Goal: Leave review/rating: Leave review/rating

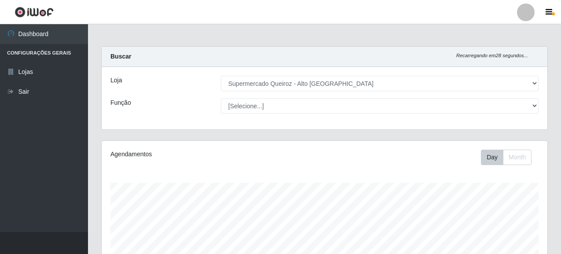
select select "496"
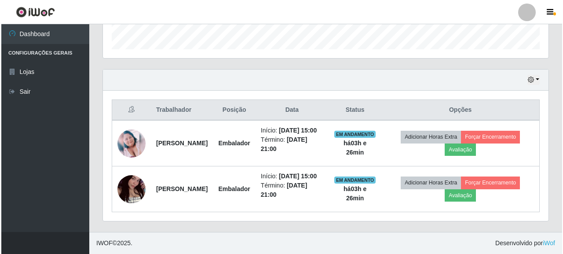
scroll to position [183, 446]
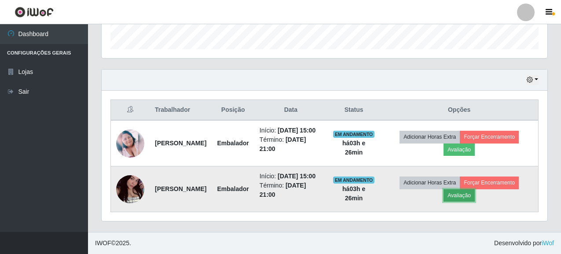
click at [461, 192] on button "Avaliação" at bounding box center [458, 195] width 31 height 12
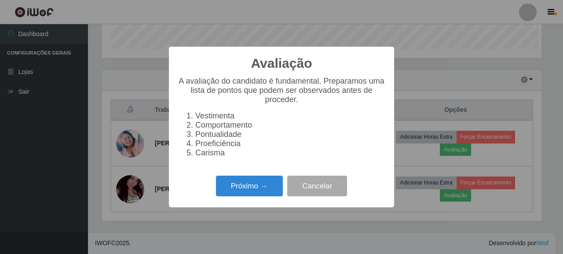
scroll to position [183, 440]
click at [266, 185] on button "Próximo →" at bounding box center [249, 185] width 67 height 21
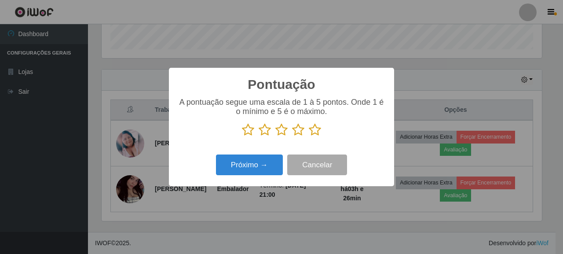
scroll to position [439637, 439379]
click at [266, 134] on icon at bounding box center [265, 129] width 12 height 13
click at [259, 136] on input "radio" at bounding box center [259, 136] width 0 height 0
click at [264, 126] on icon at bounding box center [265, 129] width 12 height 13
click at [259, 136] on input "radio" at bounding box center [259, 136] width 0 height 0
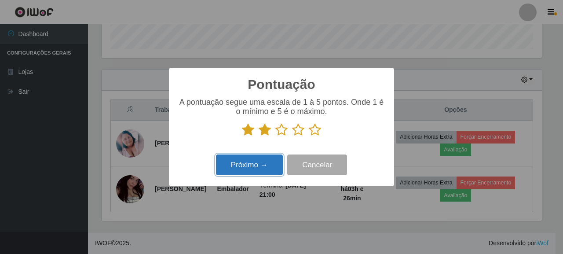
click at [263, 168] on button "Próximo →" at bounding box center [249, 164] width 67 height 21
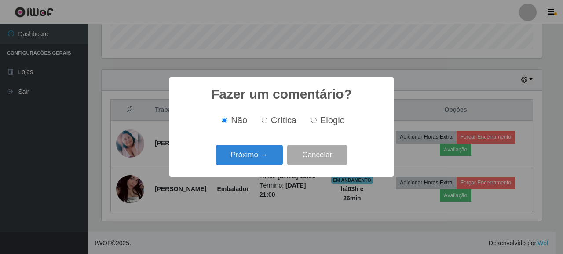
click at [274, 121] on span "Crítica" at bounding box center [284, 120] width 26 height 10
click at [263, 121] on input "Crítica" at bounding box center [265, 120] width 6 height 6
radio input "true"
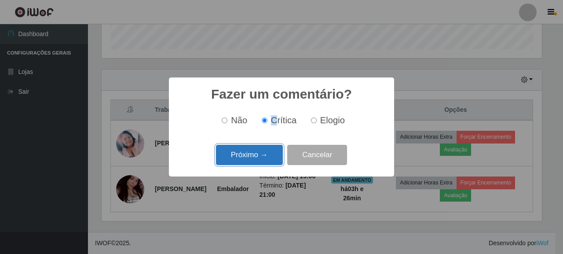
click at [256, 157] on button "Próximo →" at bounding box center [249, 155] width 67 height 21
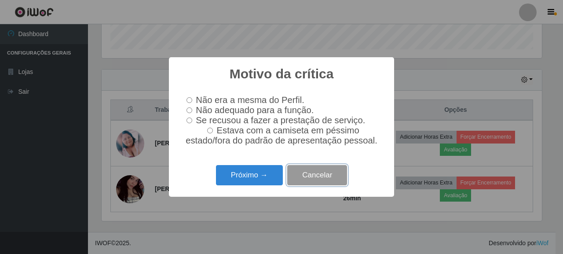
click at [320, 182] on button "Cancelar" at bounding box center [317, 175] width 60 height 21
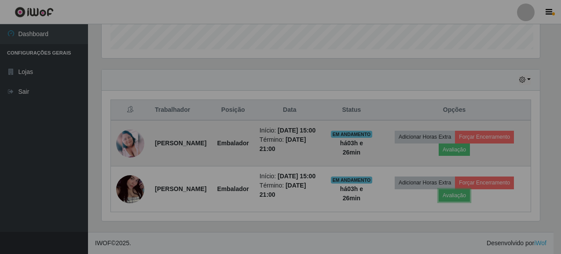
scroll to position [183, 446]
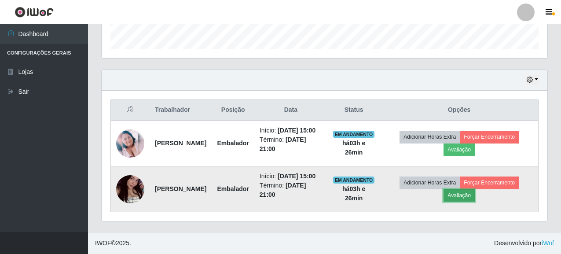
click at [462, 191] on button "Avaliação" at bounding box center [458, 195] width 31 height 12
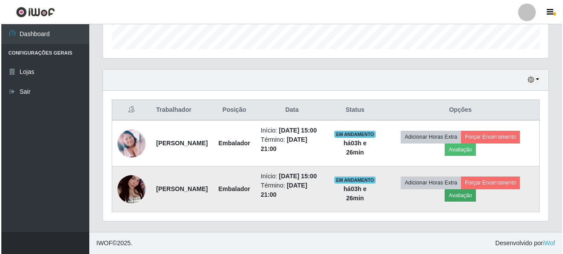
scroll to position [183, 440]
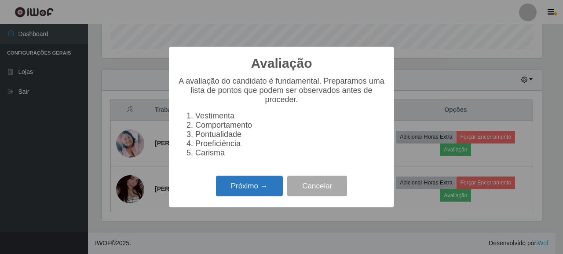
click at [251, 182] on button "Próximo →" at bounding box center [249, 185] width 67 height 21
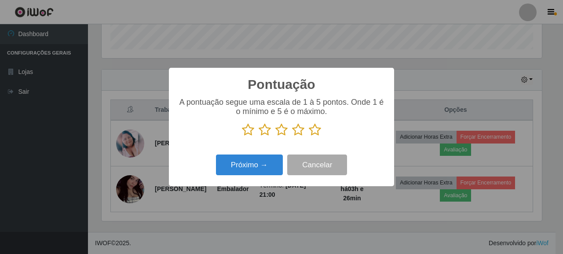
scroll to position [439637, 439379]
click at [276, 130] on icon at bounding box center [281, 129] width 12 height 13
click at [275, 136] on input "radio" at bounding box center [275, 136] width 0 height 0
click at [263, 128] on icon at bounding box center [265, 129] width 12 height 13
click at [259, 136] on input "radio" at bounding box center [259, 136] width 0 height 0
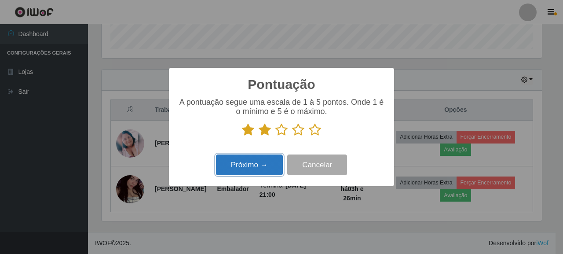
click at [262, 161] on button "Próximo →" at bounding box center [249, 164] width 67 height 21
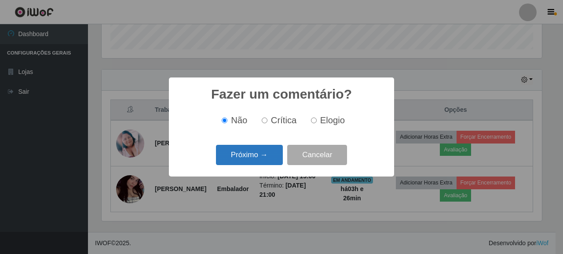
click at [272, 150] on button "Próximo →" at bounding box center [249, 155] width 67 height 21
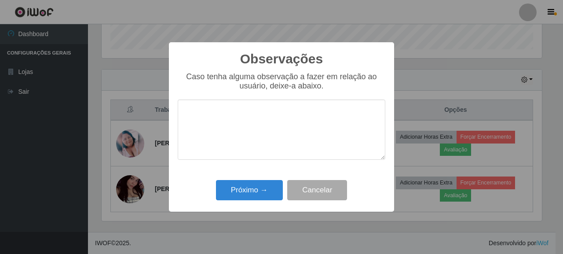
click at [246, 117] on textarea at bounding box center [282, 129] width 208 height 60
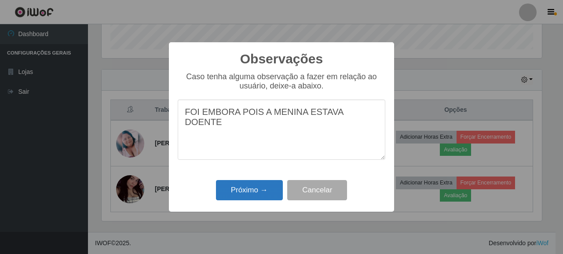
type textarea "FOI EMBORA POIS A MENINA ESTAVA DOENTE"
click at [230, 189] on button "Próximo →" at bounding box center [249, 190] width 67 height 21
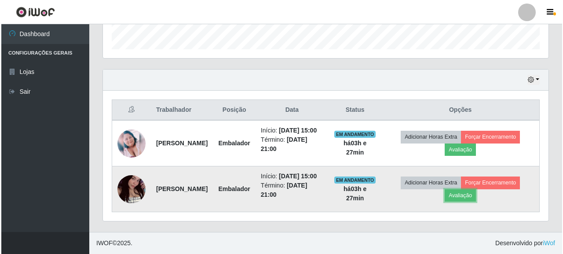
scroll to position [183, 446]
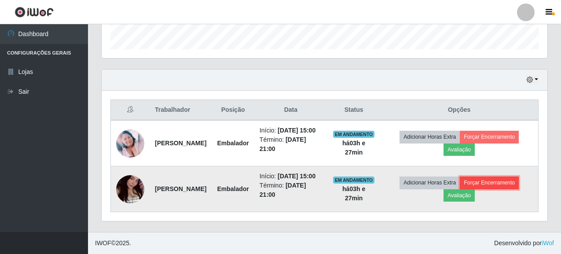
click at [504, 176] on button "Forçar Encerramento" at bounding box center [489, 182] width 59 height 12
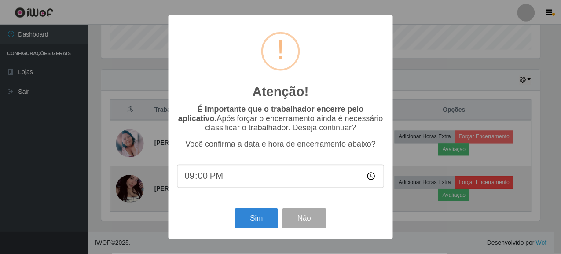
scroll to position [183, 440]
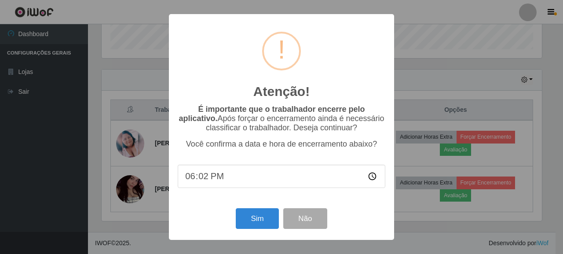
type input "18:26"
click at [268, 225] on button "Sim" at bounding box center [257, 218] width 43 height 21
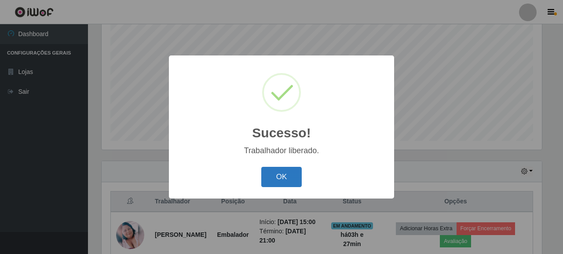
click at [275, 179] on button "OK" at bounding box center [281, 177] width 41 height 21
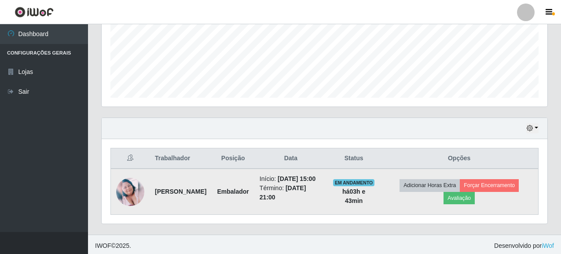
scroll to position [229, 0]
